Goal: Find specific page/section: Find specific page/section

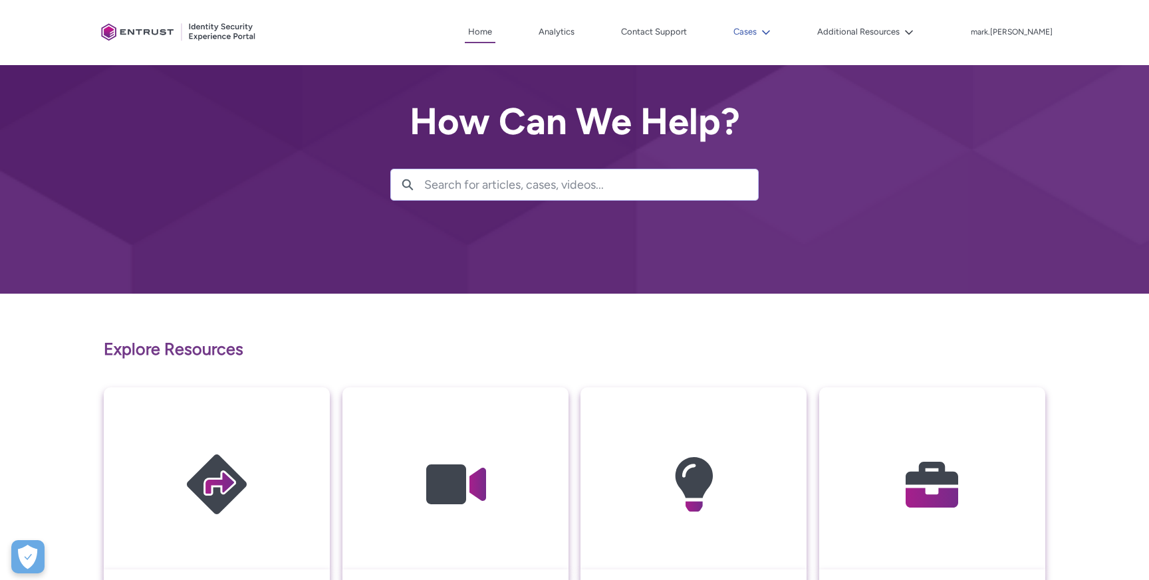
click at [773, 27] on button "Cases" at bounding box center [752, 32] width 44 height 20
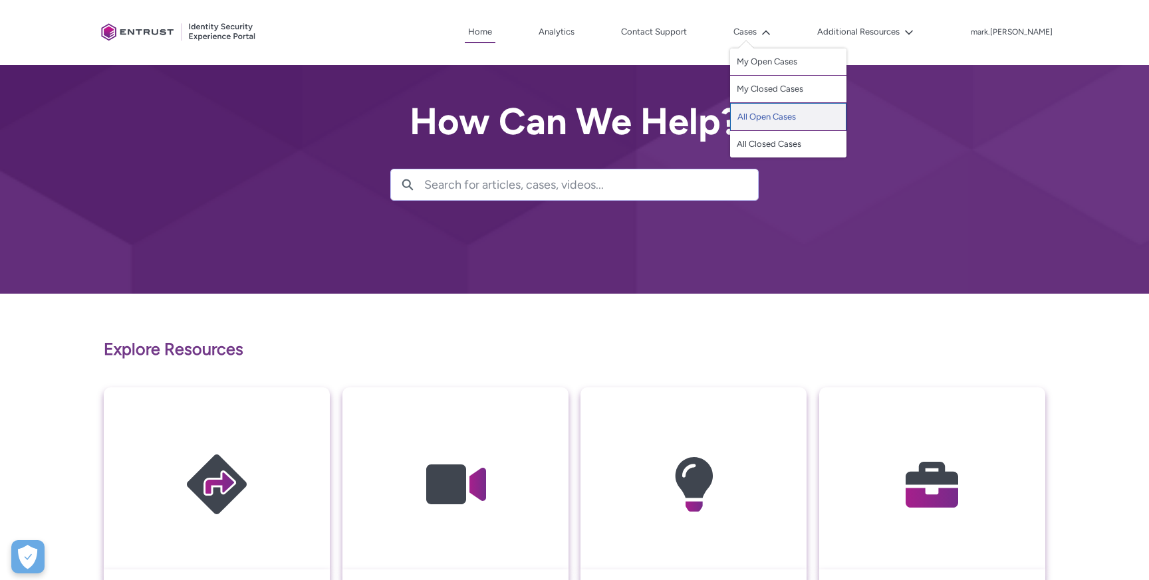
click at [785, 116] on link "All Open Cases" at bounding box center [788, 117] width 116 height 28
